Goal: Transaction & Acquisition: Purchase product/service

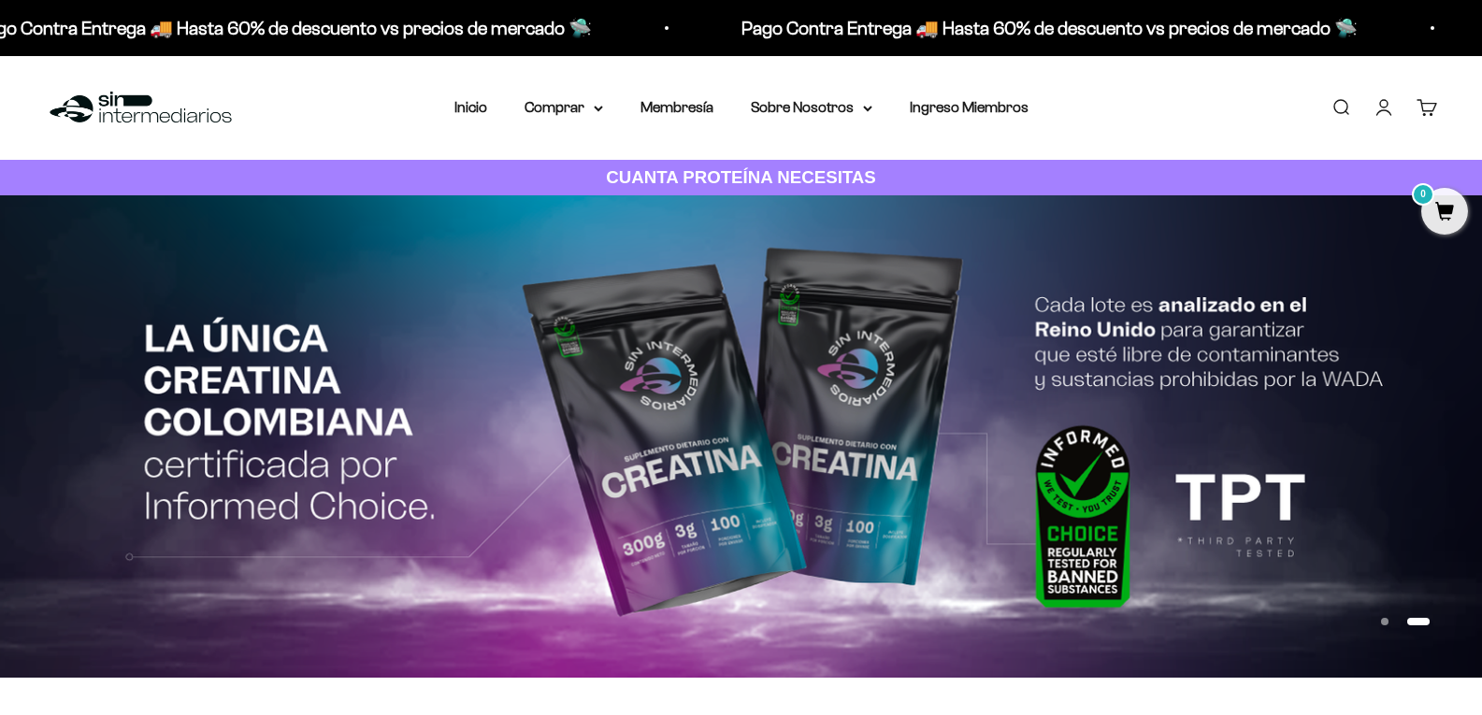
scroll to position [93, 0]
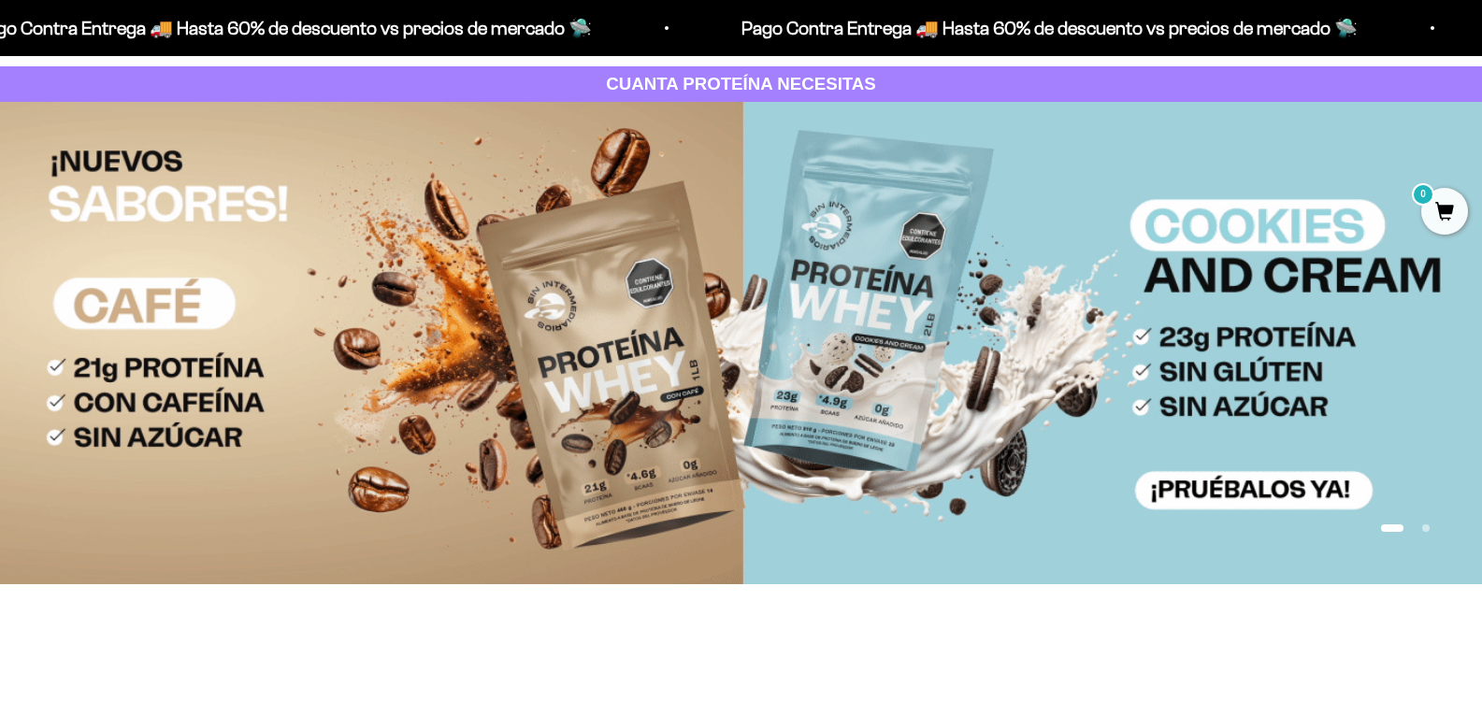
click at [901, 310] on img at bounding box center [741, 343] width 1482 height 482
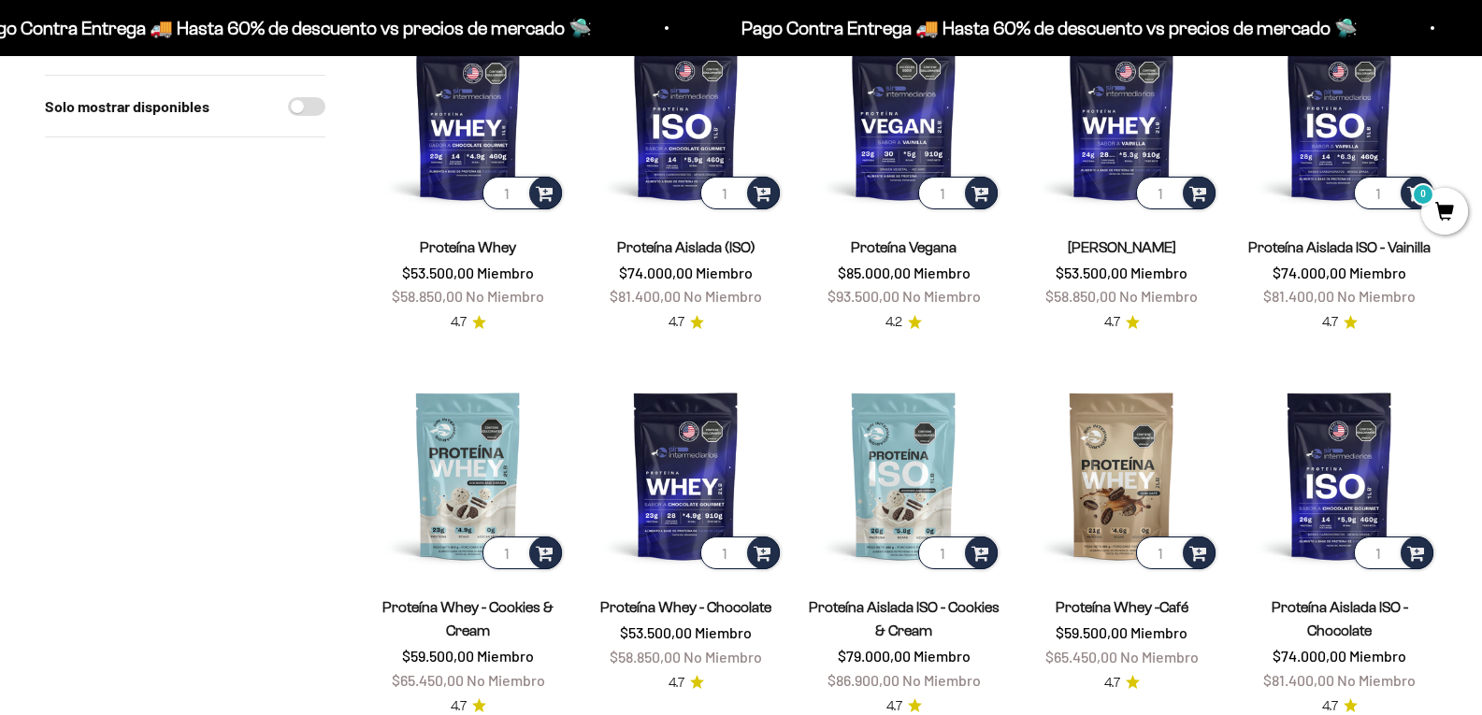
scroll to position [280, 0]
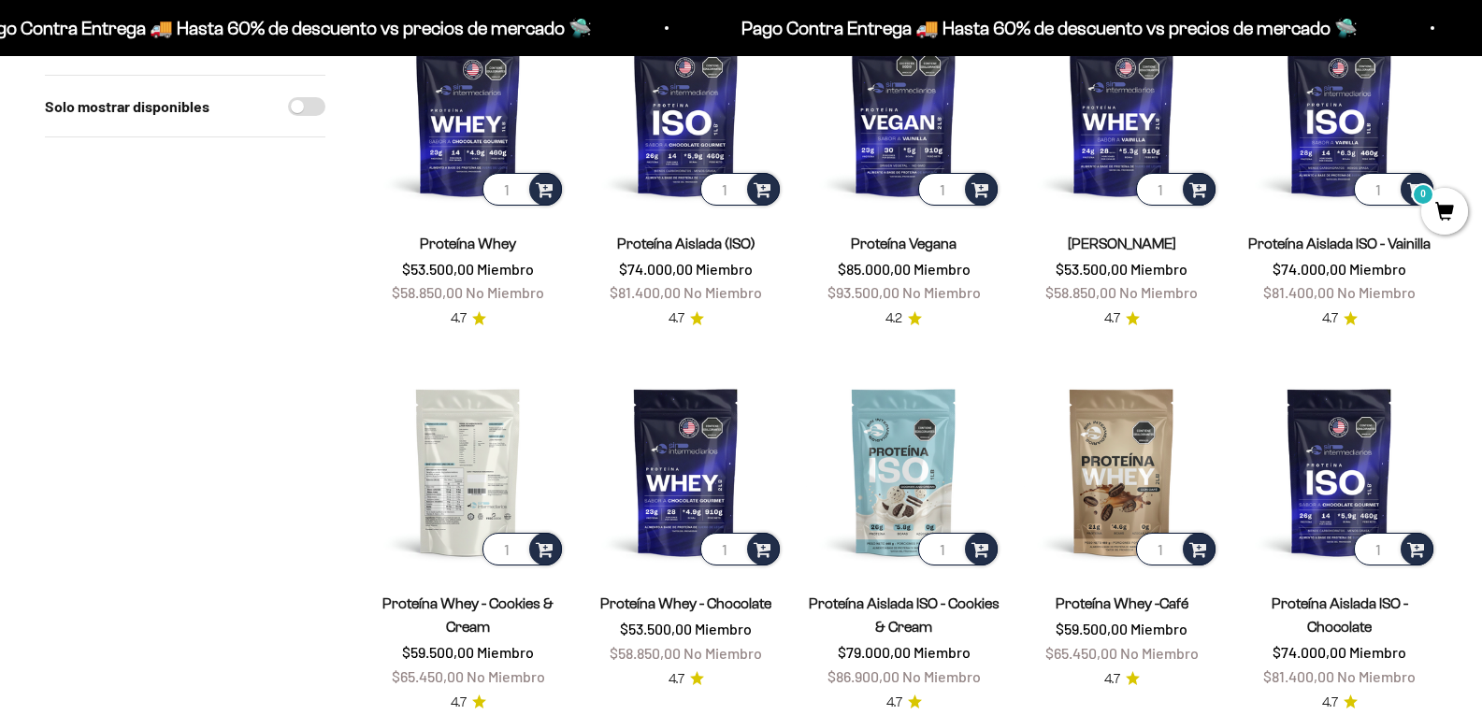
click at [460, 458] on img at bounding box center [467, 471] width 195 height 195
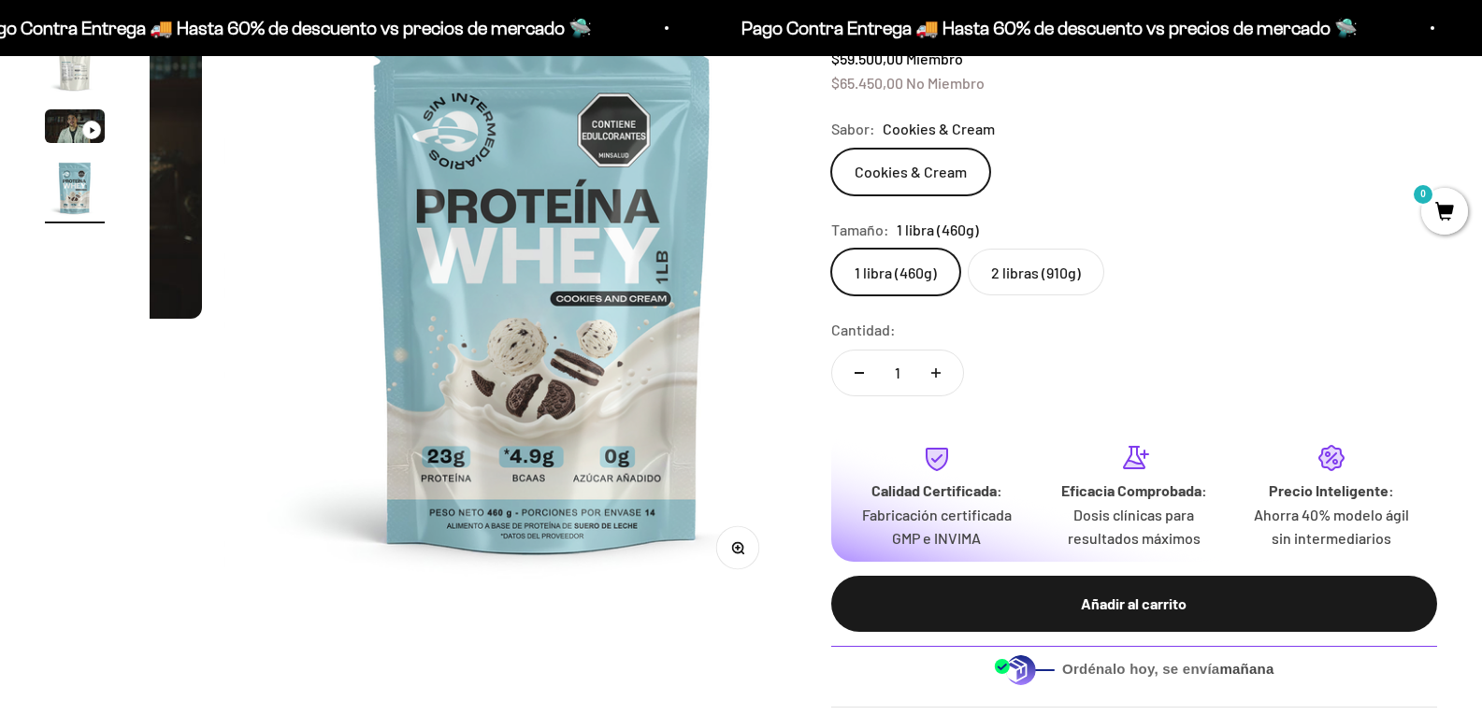
scroll to position [0, 1901]
click at [641, 323] on img at bounding box center [542, 278] width 637 height 637
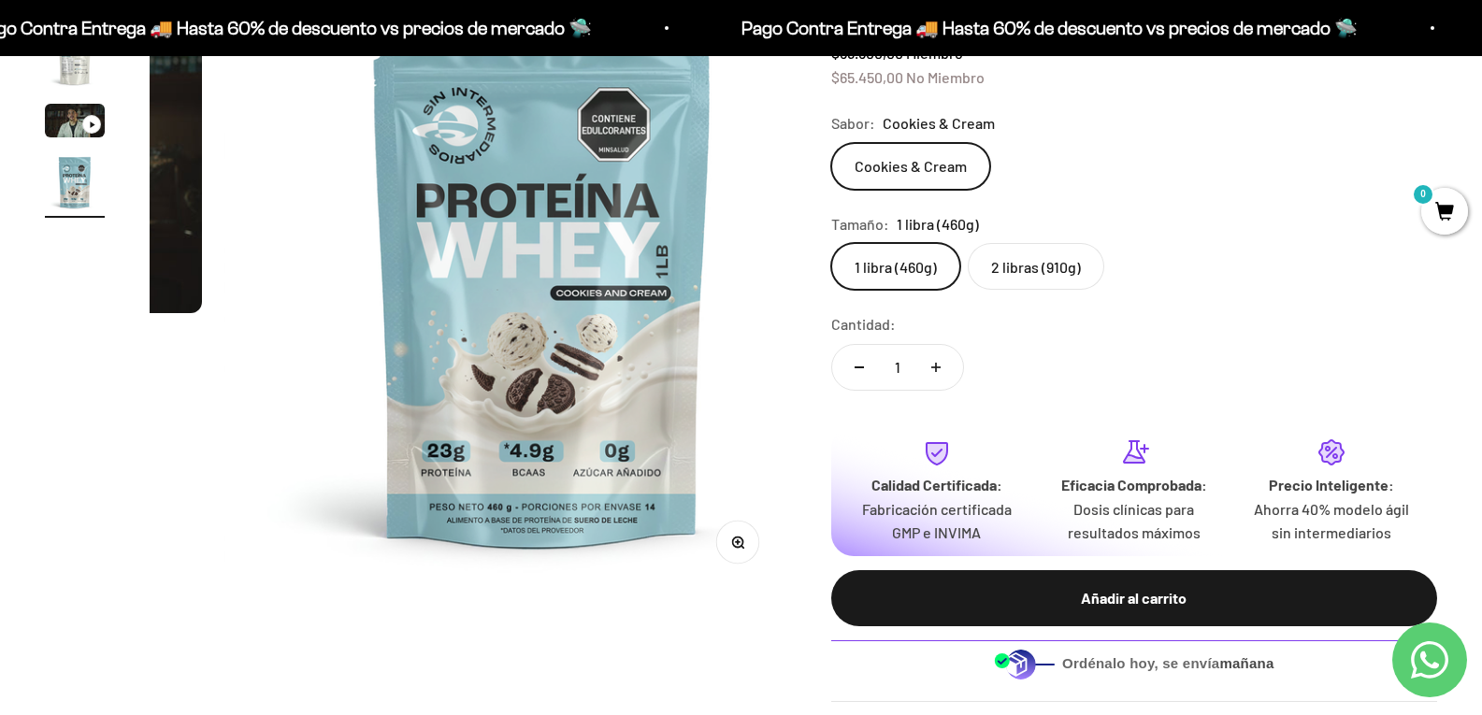
scroll to position [561, 0]
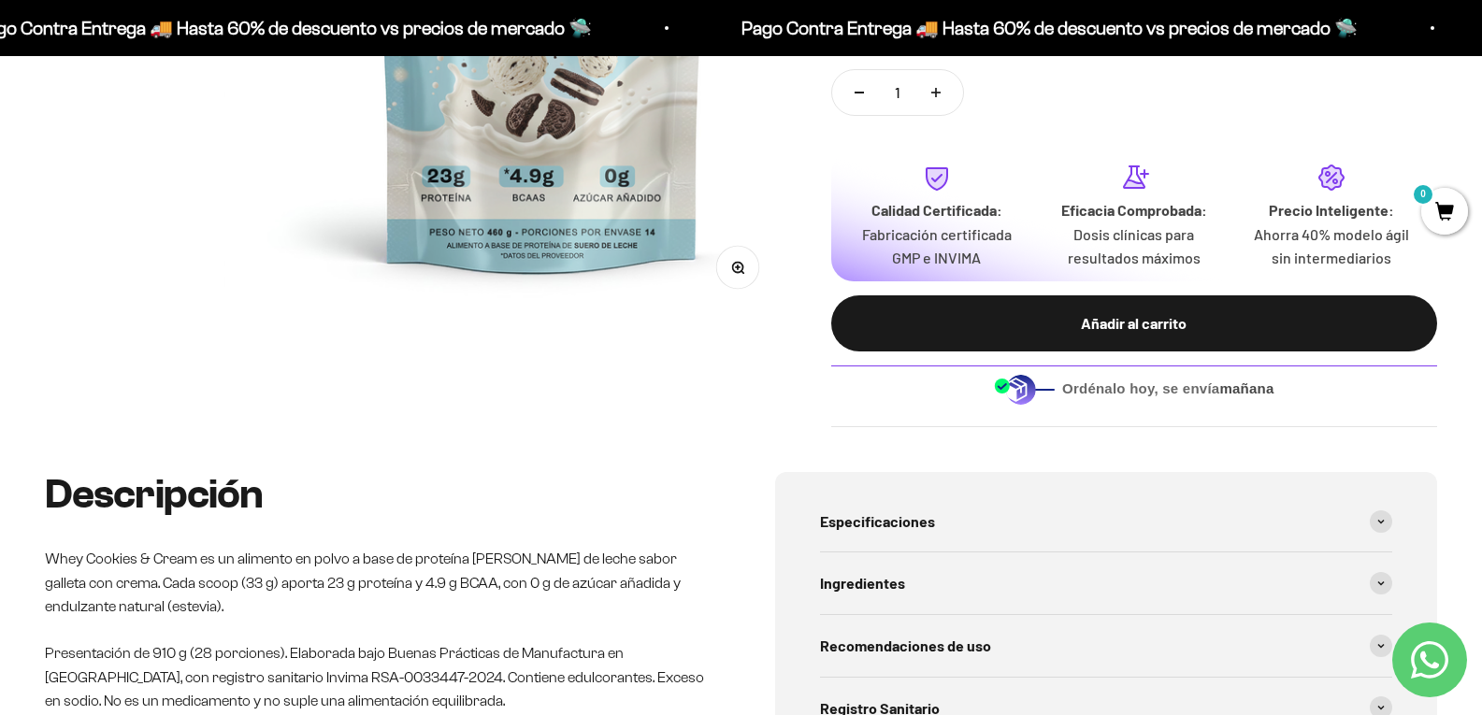
click at [716, 252] on button "Zoom" at bounding box center [737, 267] width 42 height 42
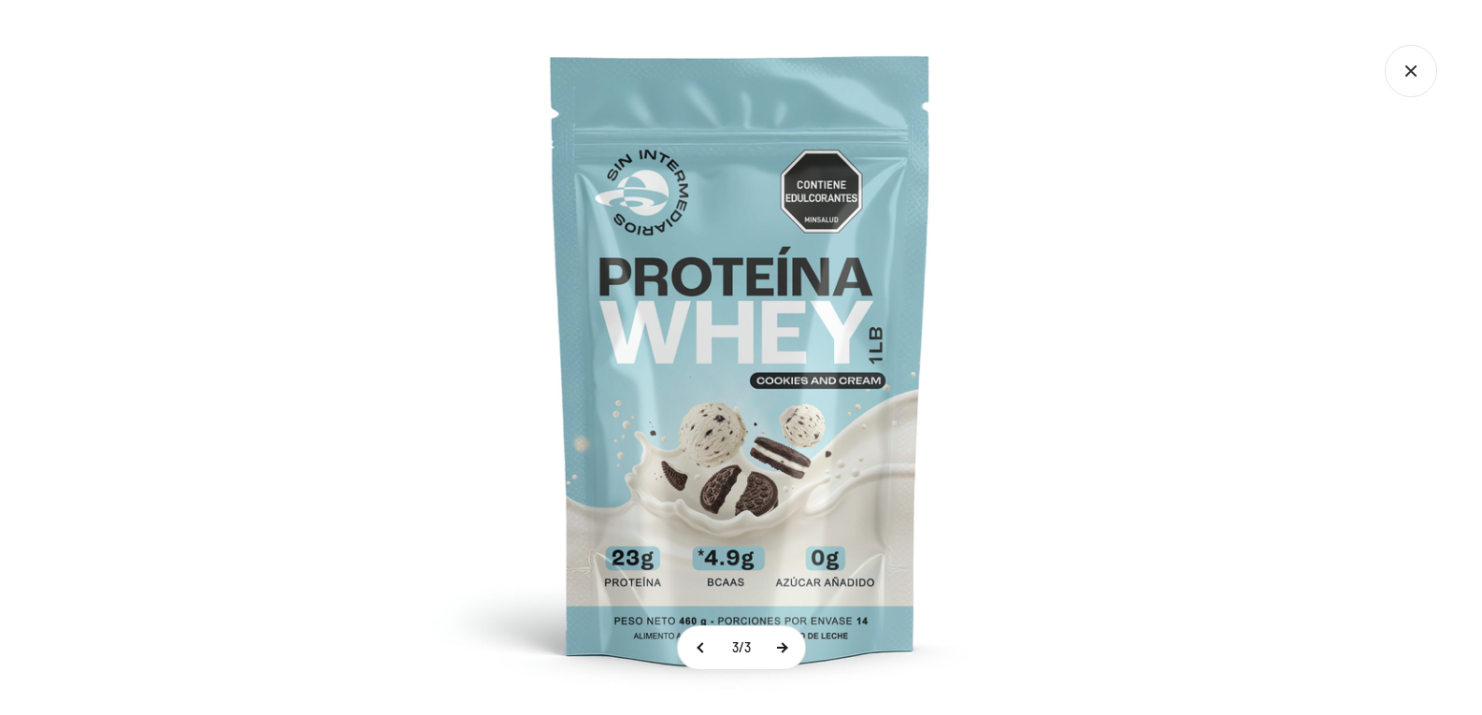
click at [793, 649] on button at bounding box center [781, 647] width 47 height 43
click at [793, 649] on button at bounding box center [780, 647] width 47 height 43
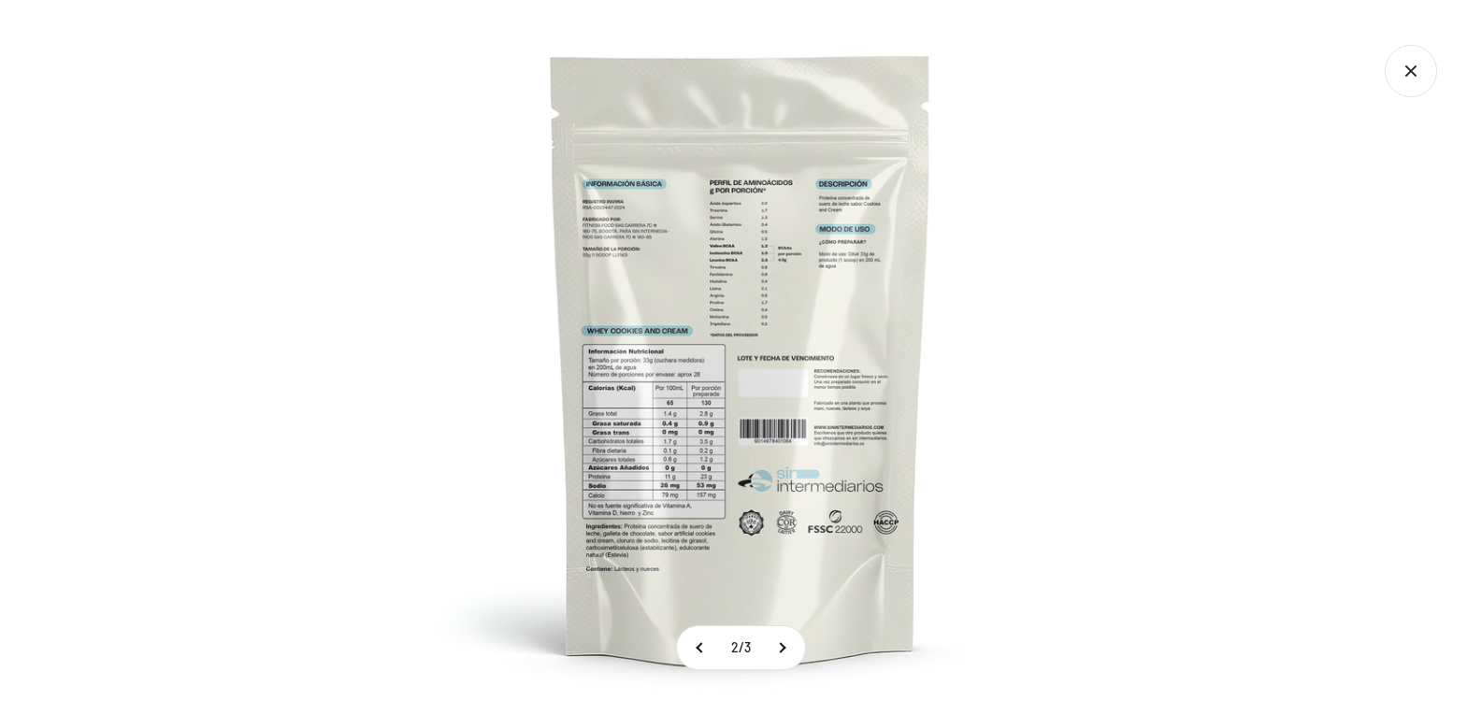
click at [670, 465] on img at bounding box center [740, 357] width 715 height 715
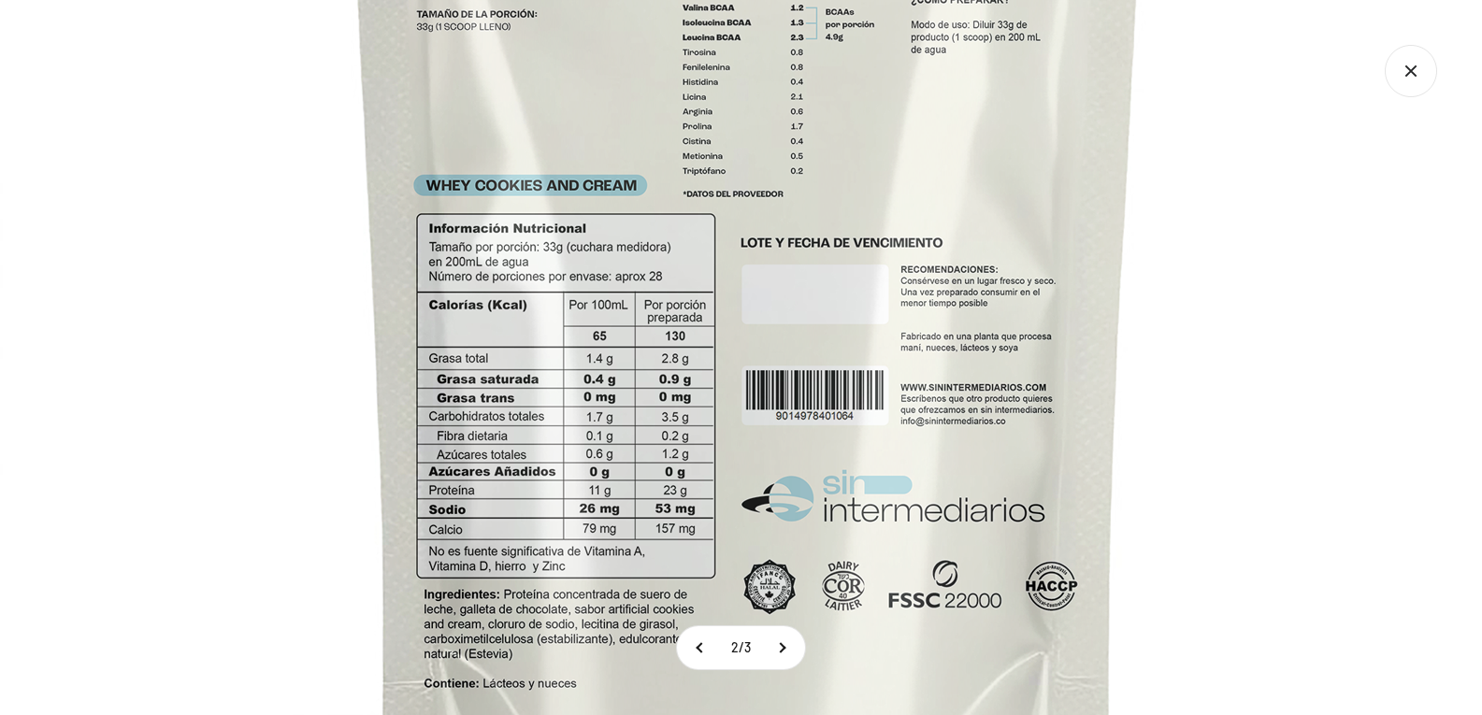
click at [670, 465] on img at bounding box center [748, 241] width 1496 height 1496
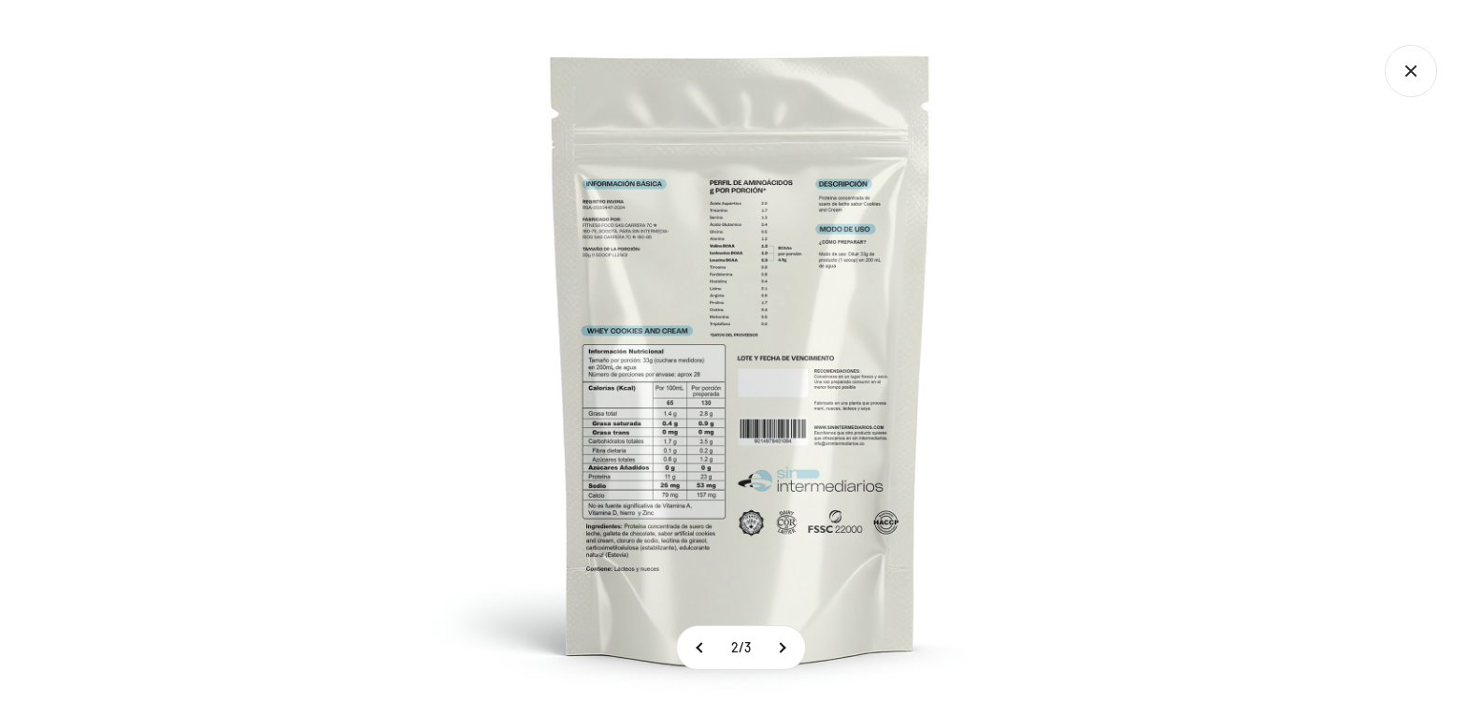
click at [670, 465] on img at bounding box center [740, 357] width 715 height 715
